Goal: Find specific page/section: Find specific page/section

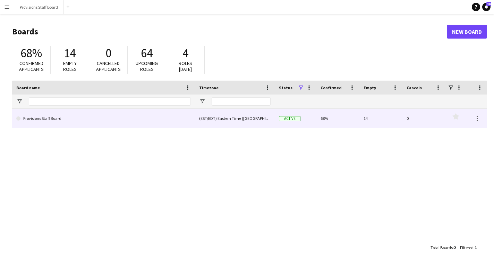
click at [250, 125] on div "(EST/EDT) Eastern Time ([GEOGRAPHIC_DATA] & [GEOGRAPHIC_DATA])" at bounding box center [235, 118] width 80 height 19
click at [193, 116] on div "Provisions Staff Board" at bounding box center [103, 118] width 183 height 19
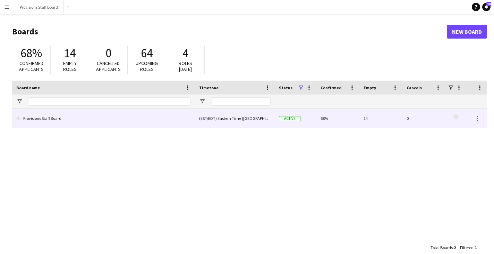
click at [193, 116] on div "Provisions Staff Board" at bounding box center [103, 118] width 183 height 19
click at [148, 120] on link "Provisions Staff Board" at bounding box center [103, 118] width 175 height 19
